Goal: Information Seeking & Learning: Learn about a topic

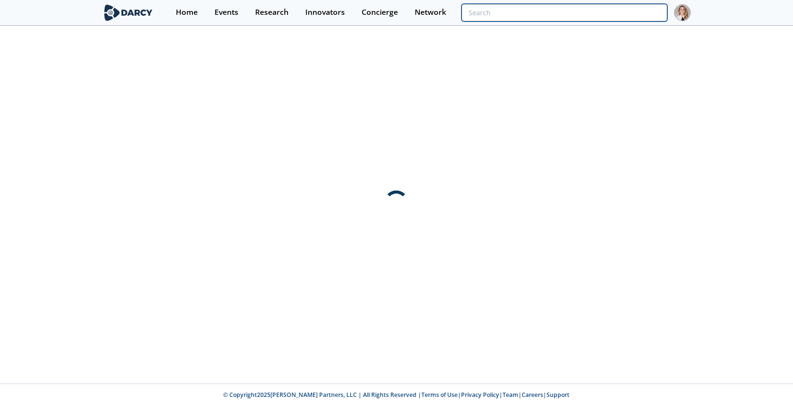
click at [601, 12] on input "search" at bounding box center [565, 13] width 206 height 18
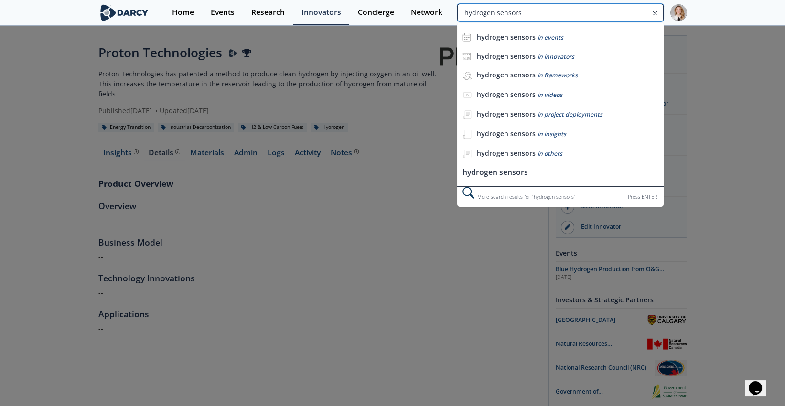
type input "hydrogen sensors"
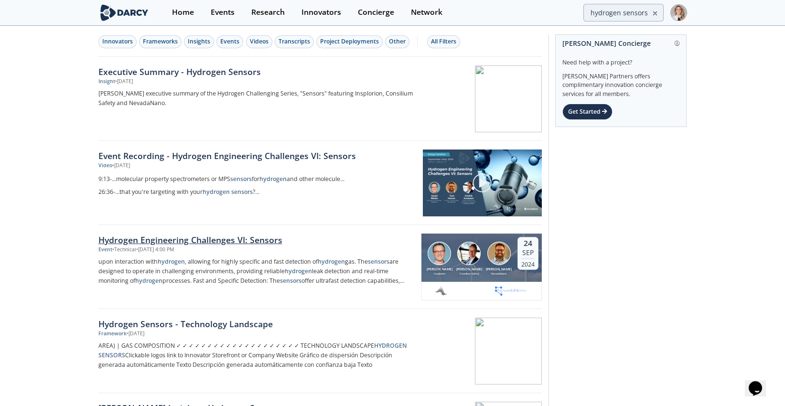
scroll to position [159, 0]
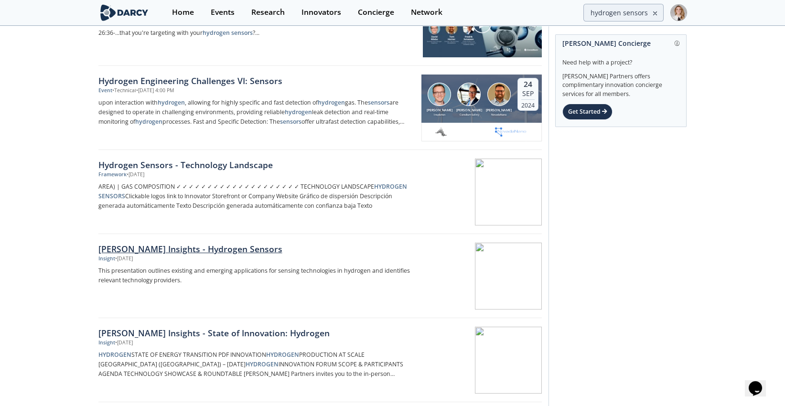
click at [211, 250] on div "[PERSON_NAME] Insights - Hydrogen Sensors" at bounding box center [256, 249] width 316 height 12
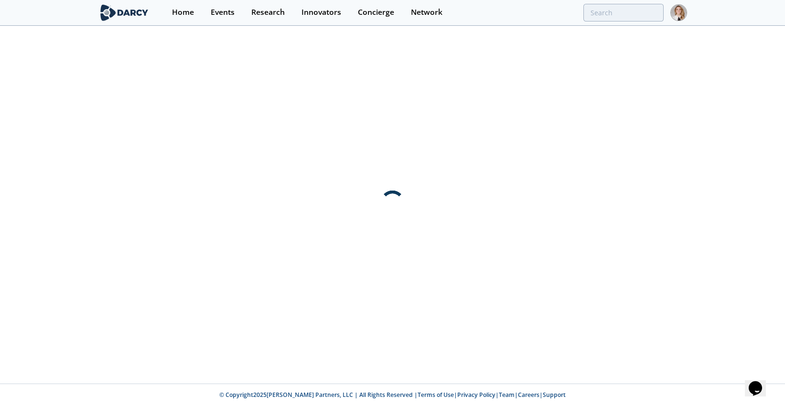
scroll to position [0, 0]
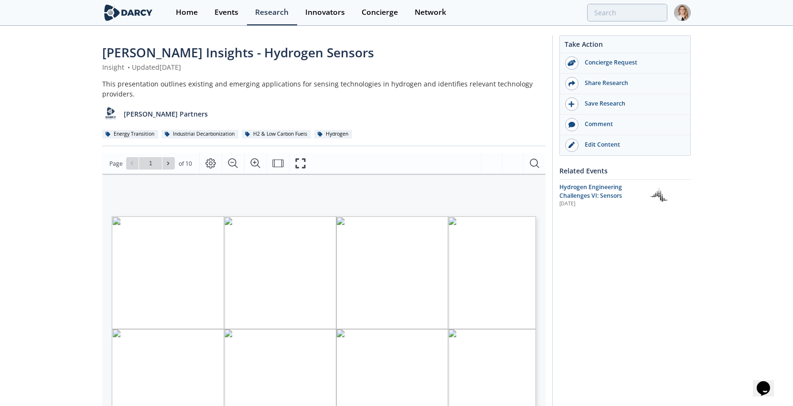
click at [164, 172] on div "Page Go to Page 1 of 10 1 / 10" at bounding box center [324, 163] width 444 height 21
click at [164, 163] on button at bounding box center [169, 163] width 12 height 12
type input "2"
click at [164, 163] on button at bounding box center [169, 163] width 12 height 12
type input "3"
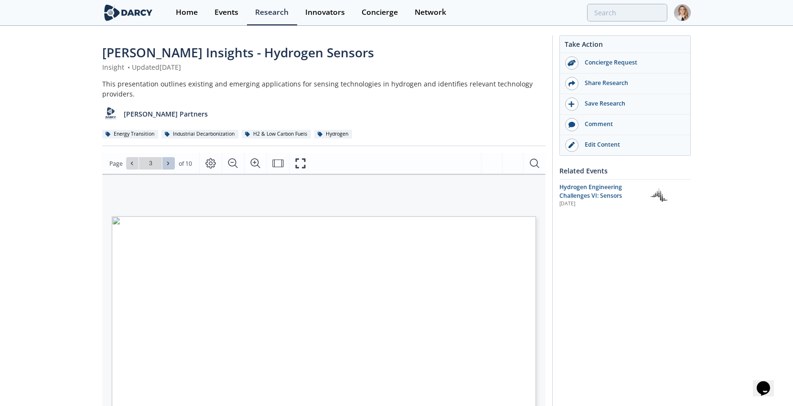
click at [164, 163] on button at bounding box center [169, 163] width 12 height 12
type input "4"
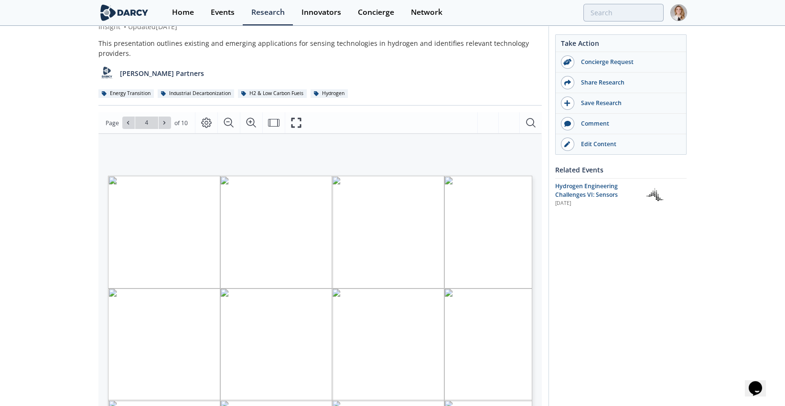
scroll to position [53, 0]
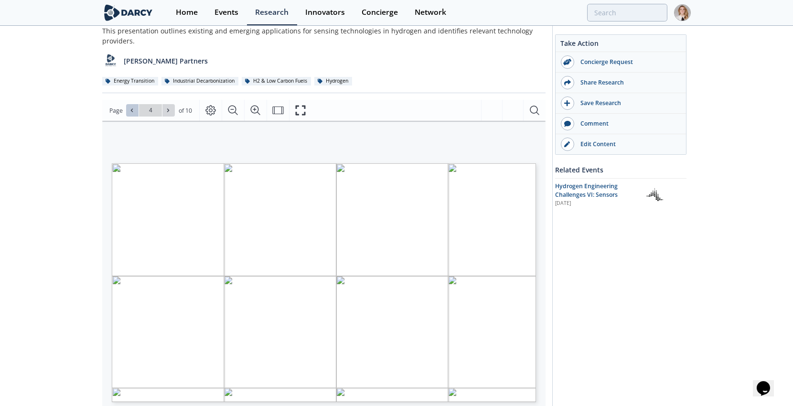
click at [130, 111] on icon at bounding box center [132, 111] width 6 height 6
click at [172, 110] on button at bounding box center [169, 110] width 12 height 12
type input "5"
click at [172, 110] on button at bounding box center [169, 110] width 12 height 12
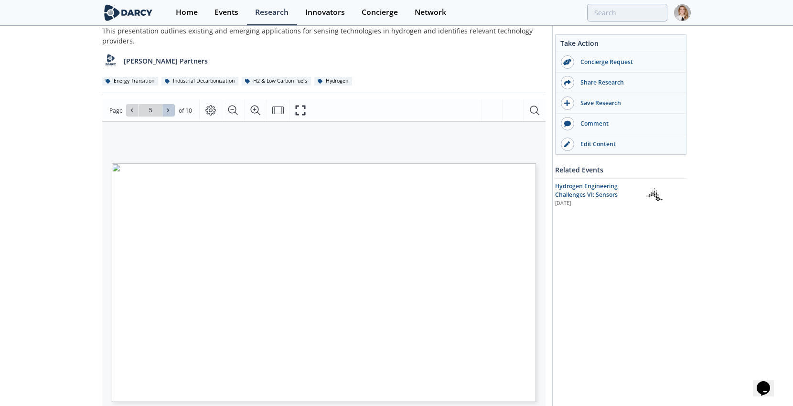
type input "6"
